Goal: Find contact information: Find contact information

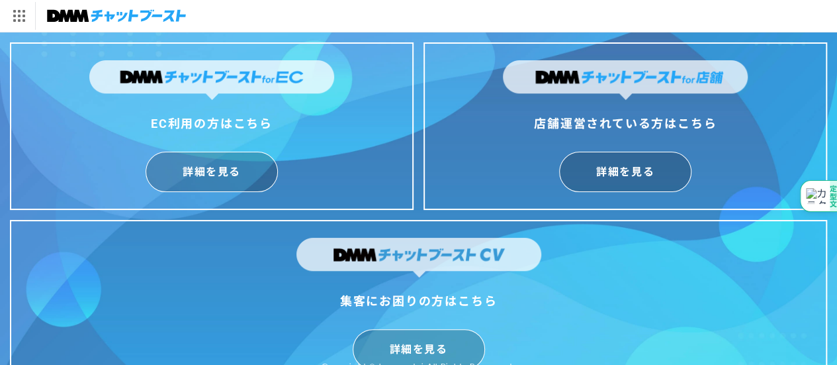
click at [68, 14] on img at bounding box center [116, 16] width 139 height 19
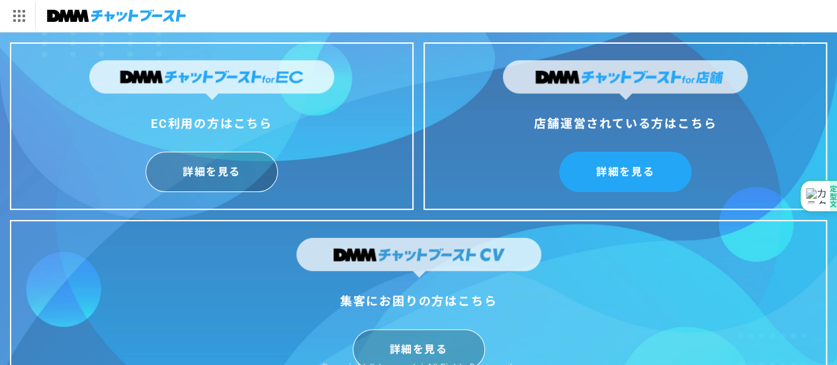
click at [621, 170] on link "詳細を見る" at bounding box center [625, 172] width 132 height 40
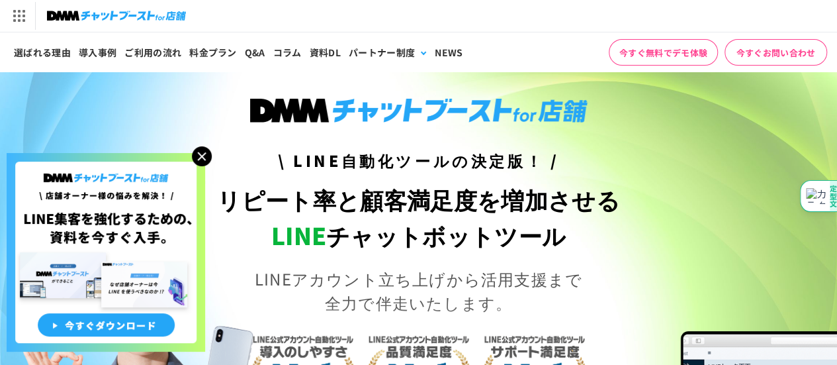
click at [763, 59] on link "今すぐお問い合わせ" at bounding box center [776, 52] width 103 height 26
